Goal: Task Accomplishment & Management: Complete application form

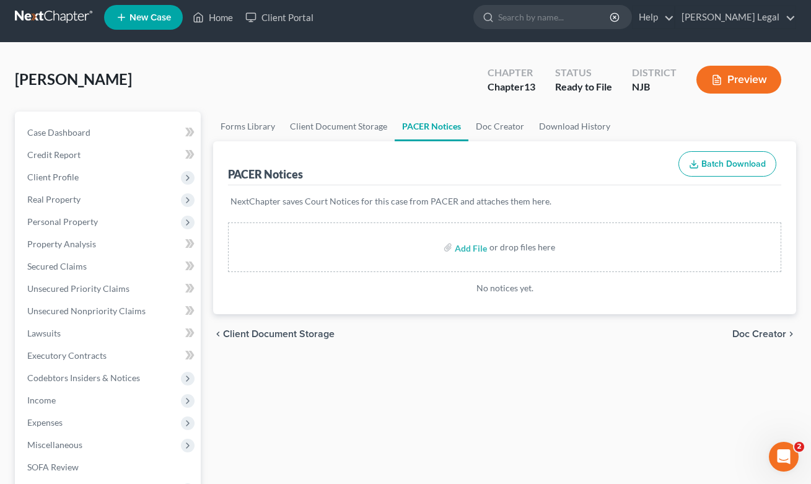
scroll to position [10, 0]
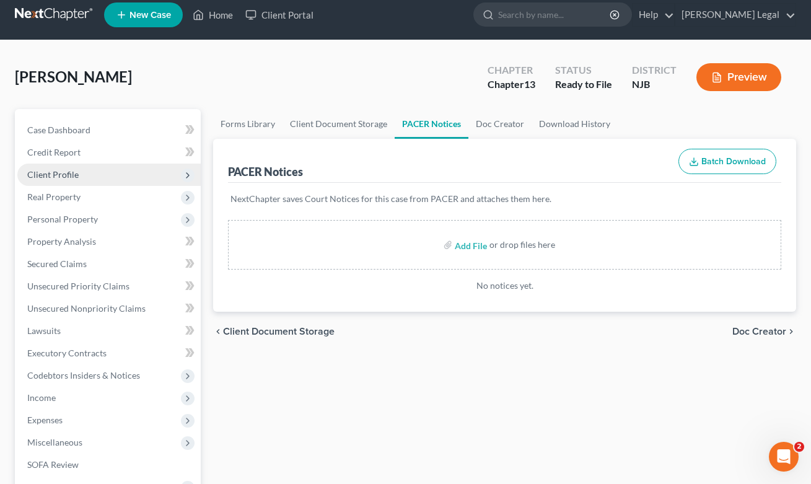
click at [55, 177] on span "Client Profile" at bounding box center [52, 174] width 51 height 11
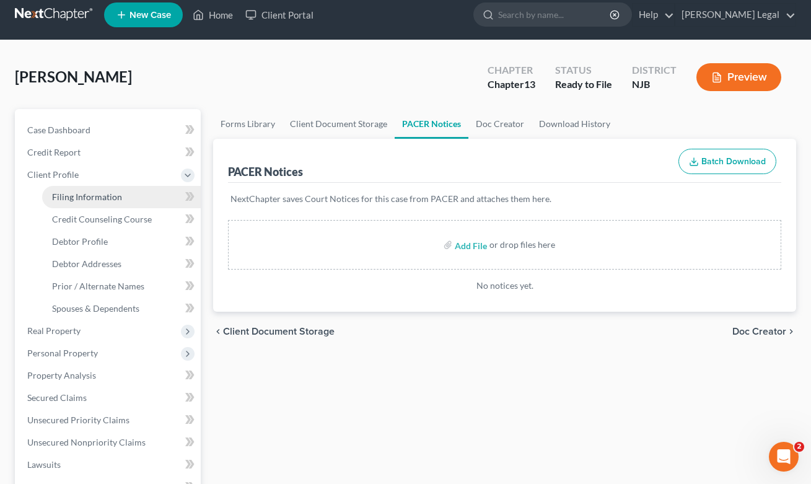
click at [107, 199] on span "Filing Information" at bounding box center [87, 196] width 70 height 11
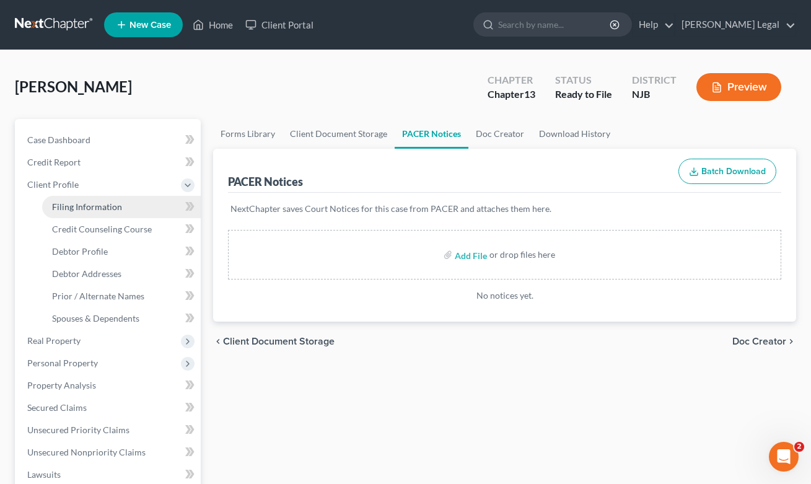
select select "1"
select select "0"
select select "3"
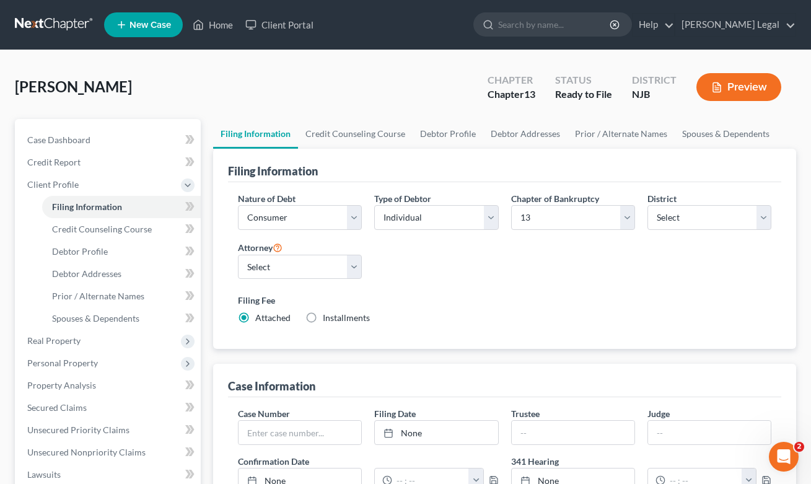
scroll to position [128, 0]
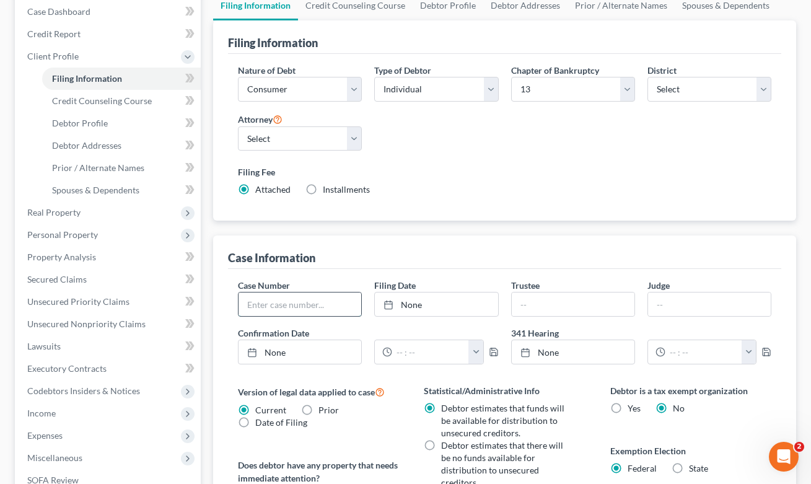
click at [281, 307] on input "text" at bounding box center [299, 304] width 123 height 24
paste input "25-17130-MEH"
drag, startPoint x: 285, startPoint y: 305, endPoint x: 429, endPoint y: 302, distance: 144.4
click at [429, 302] on div "Case Number 25-17130-MEH Filing Date None close Date Time chevron_left October …" at bounding box center [505, 326] width 546 height 95
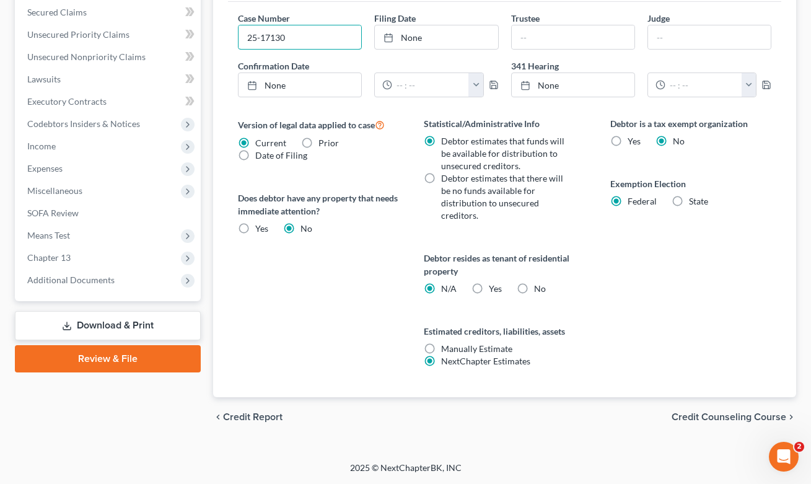
scroll to position [373, 0]
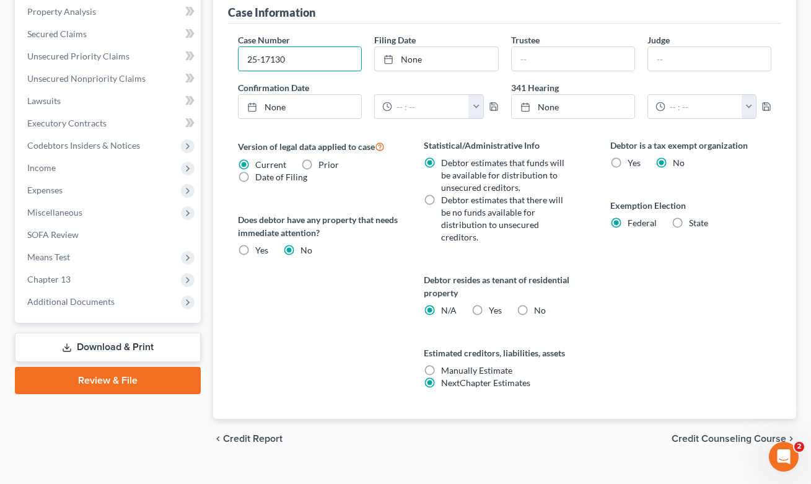
type input "25-17130"
click at [336, 80] on div "Case Number 25-17130 Filing Date None close Date Time chevron_left October 2025…" at bounding box center [505, 80] width 546 height 95
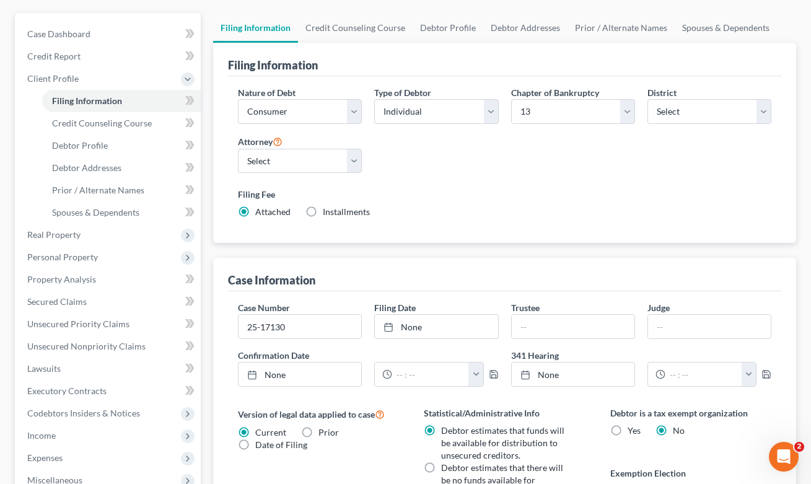
scroll to position [187, 0]
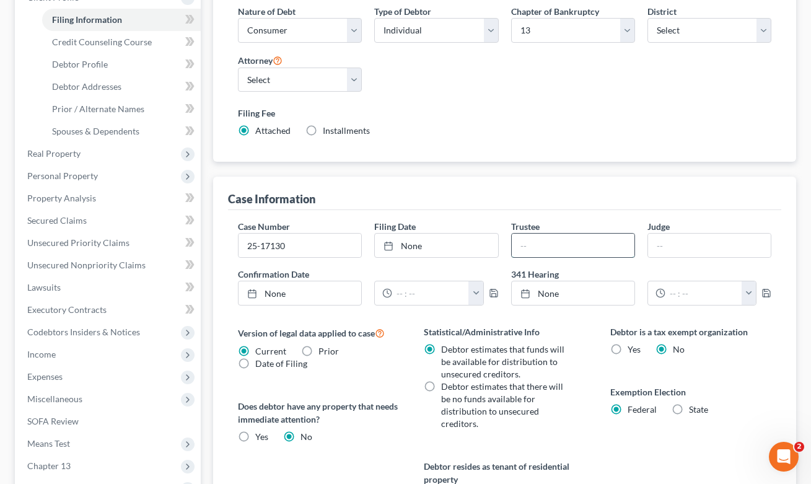
click at [561, 243] on input "text" at bounding box center [573, 246] width 123 height 24
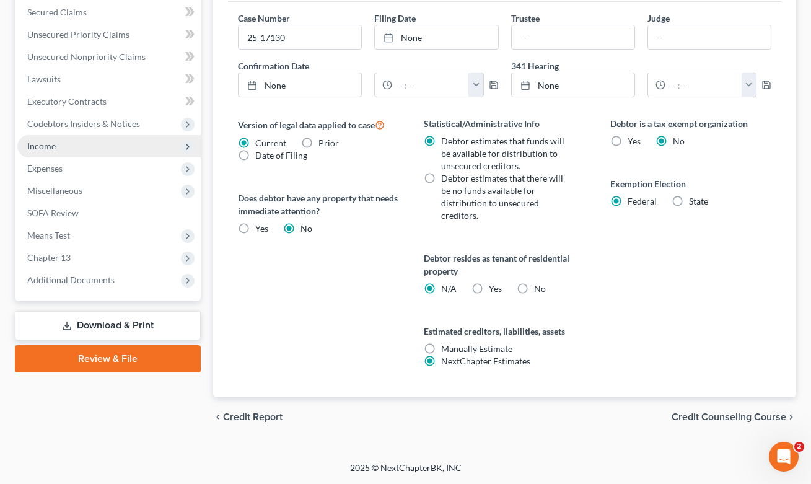
click at [66, 145] on span "Income" at bounding box center [108, 146] width 183 height 22
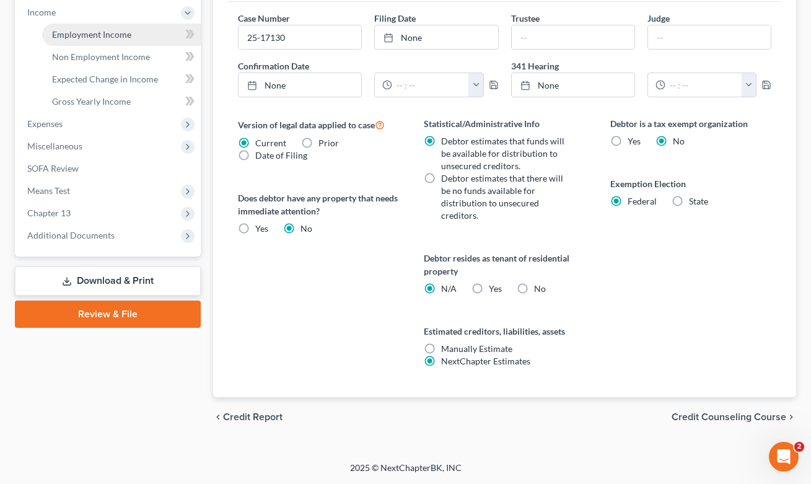
click at [89, 37] on span "Employment Income" at bounding box center [91, 34] width 79 height 11
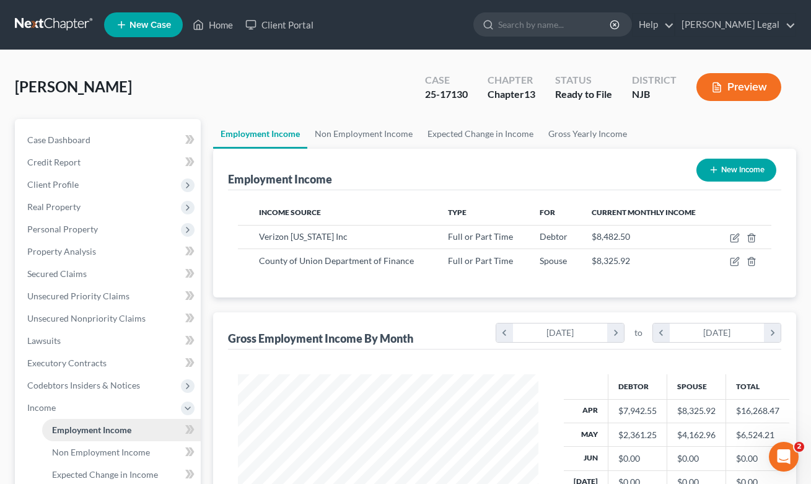
scroll to position [222, 326]
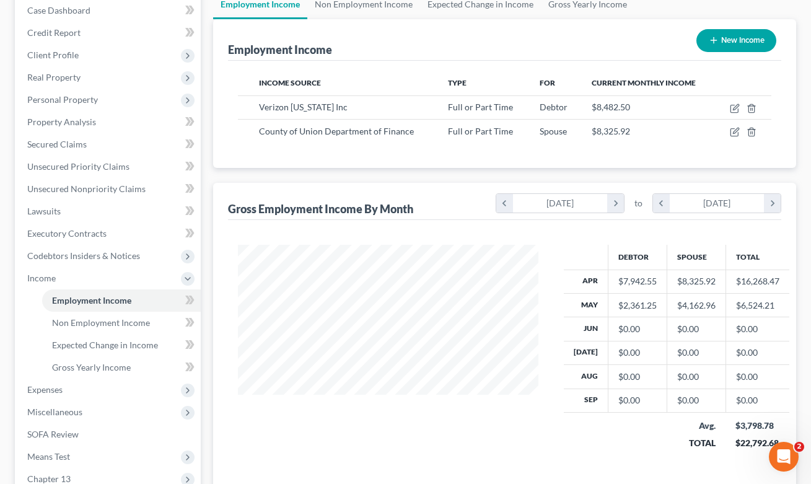
scroll to position [148, 0]
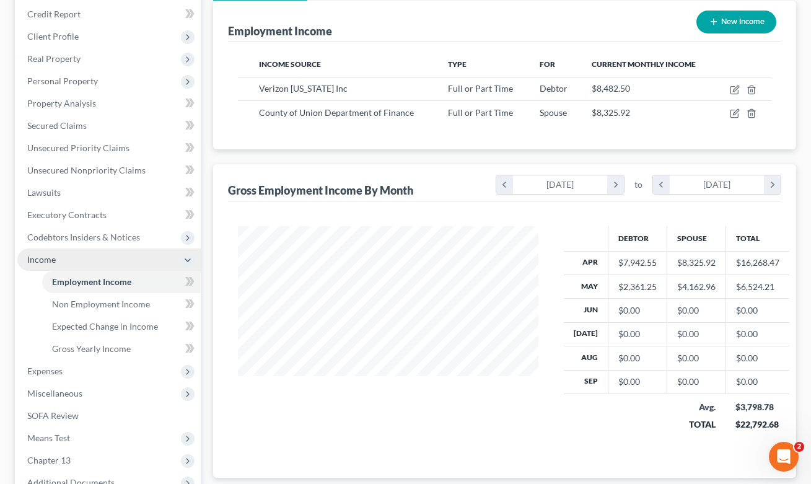
click at [157, 259] on span "Income" at bounding box center [108, 259] width 183 height 22
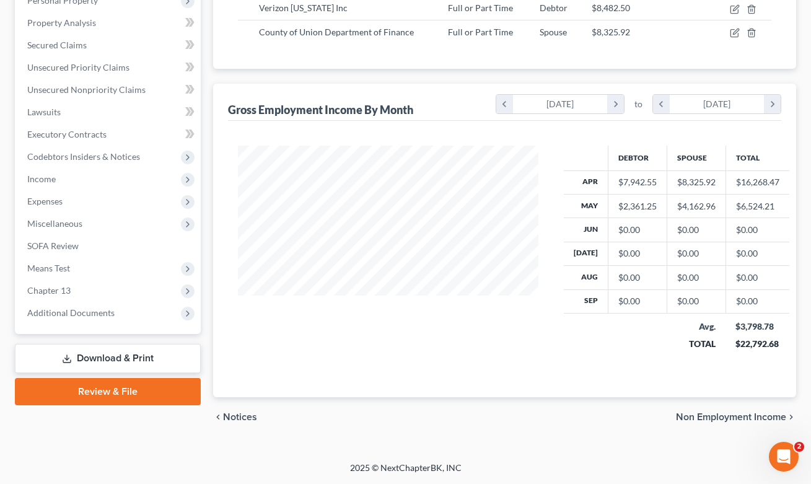
scroll to position [0, 0]
